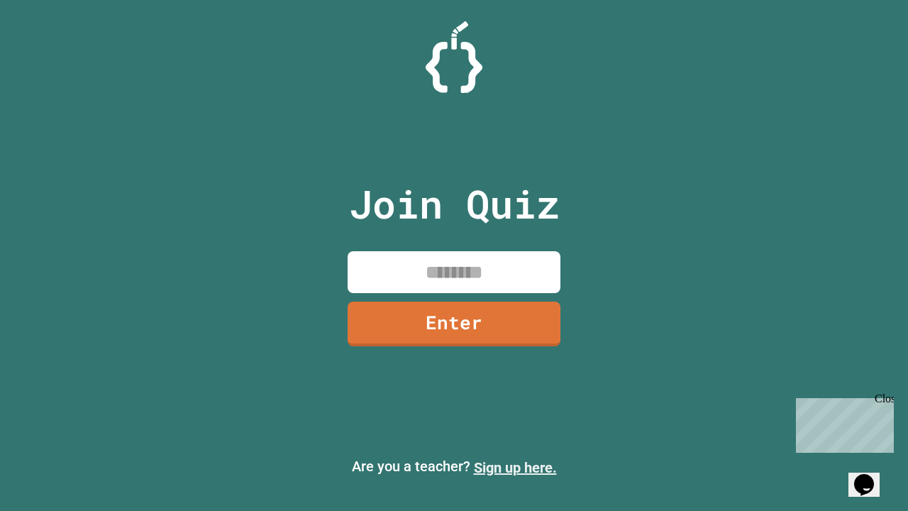
click at [515, 467] on link "Sign up here." at bounding box center [515, 467] width 83 height 17
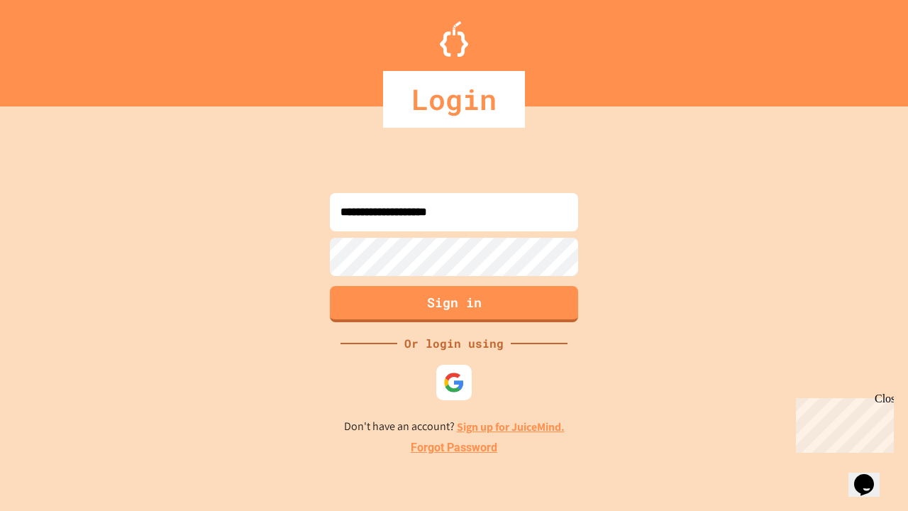
type input "**********"
